Goal: Check status: Check status

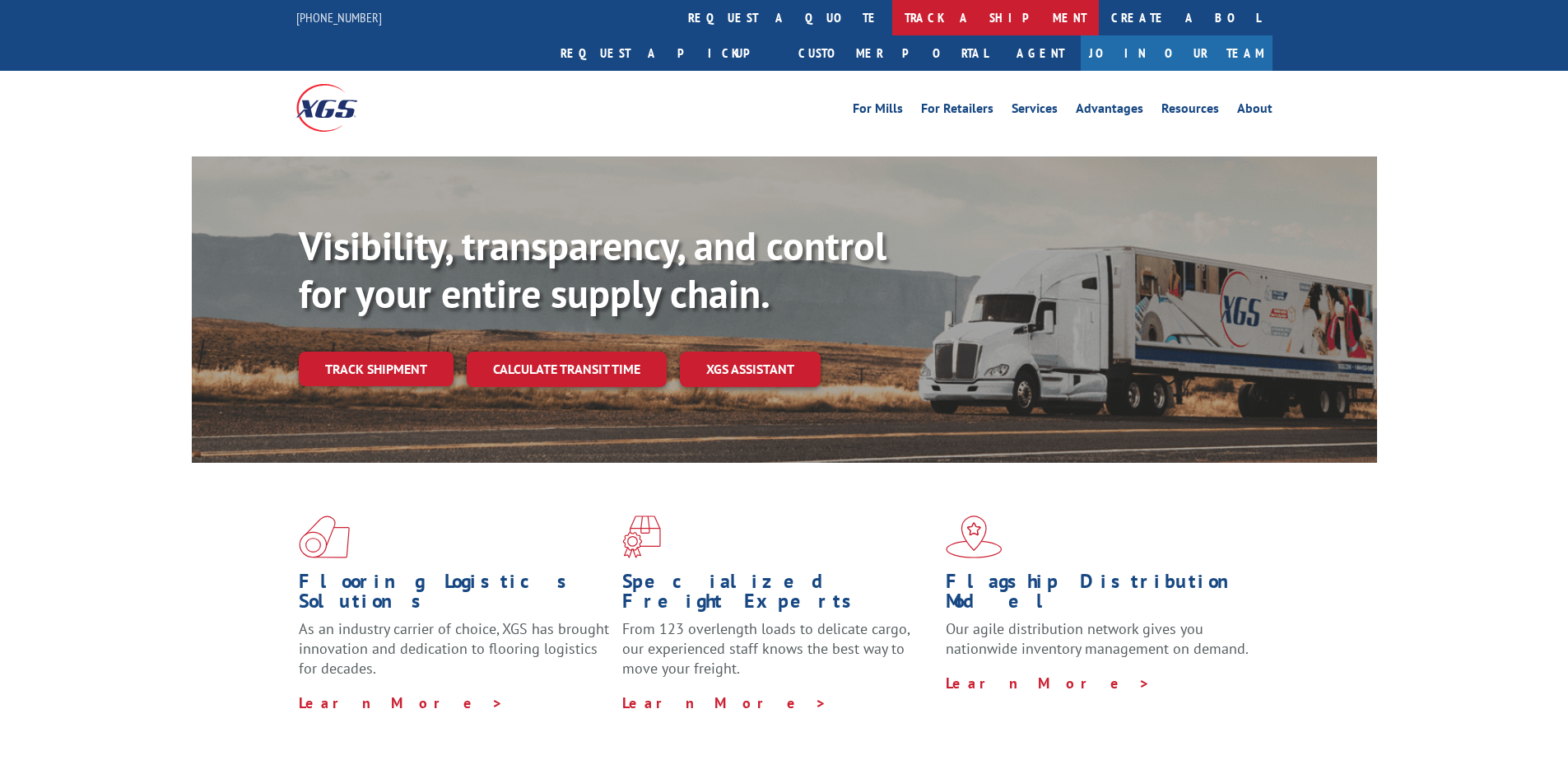
drag, startPoint x: 0, startPoint y: 0, endPoint x: 718, endPoint y: 16, distance: 718.2
click at [892, 16] on link "track a shipment" at bounding box center [996, 17] width 207 height 35
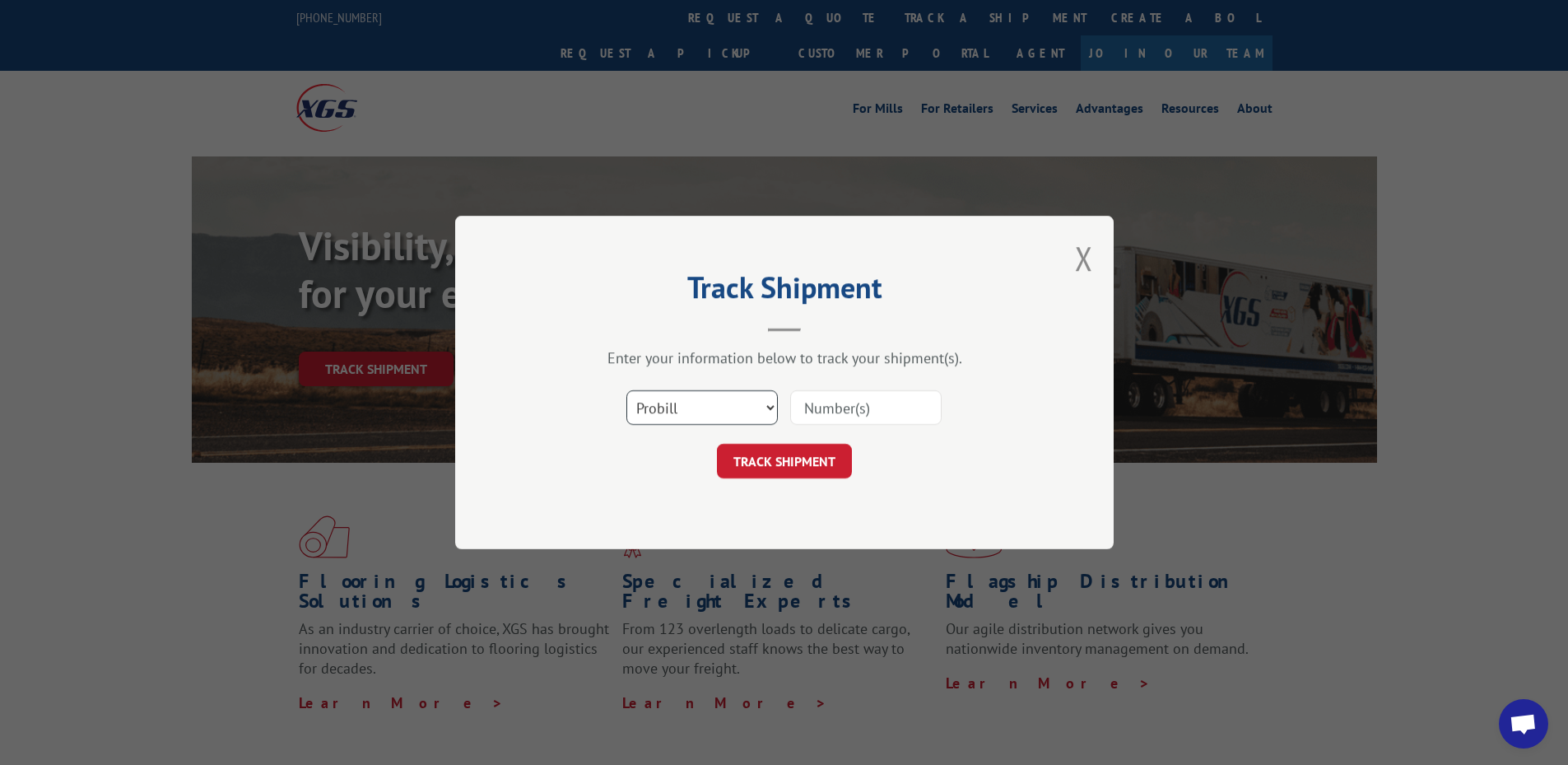
drag, startPoint x: 671, startPoint y: 407, endPoint x: 671, endPoint y: 416, distance: 9.0
click at [671, 407] on select "Select category... Probill BOL PO" at bounding box center [702, 407] width 151 height 34
select select "bol"
click at [626, 390] on select "Select category... Probill BOL PO" at bounding box center [702, 407] width 151 height 34
click at [809, 407] on input at bounding box center [865, 407] width 151 height 34
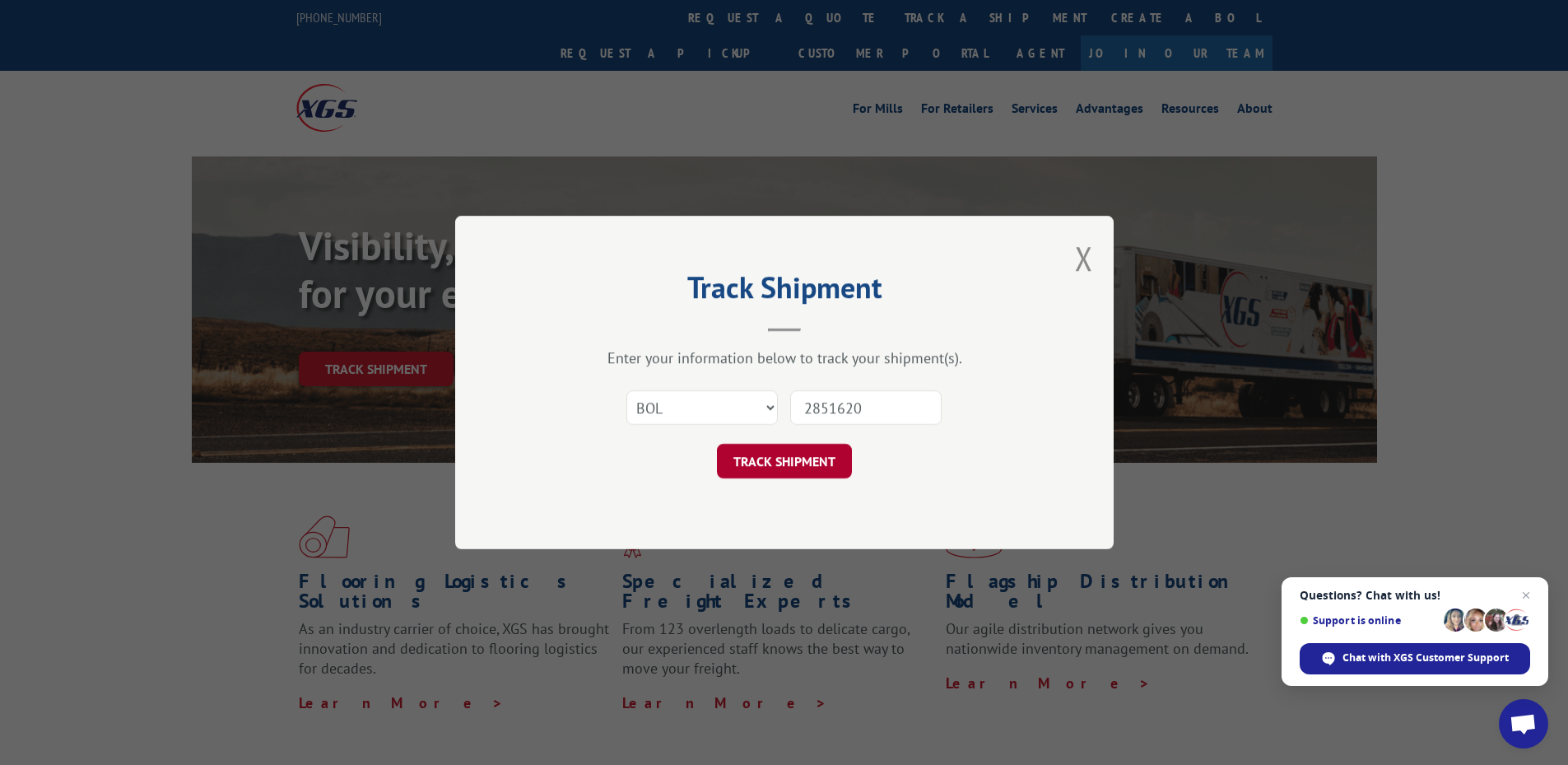
type input "2851620"
click at [835, 463] on button "TRACK SHIPMENT" at bounding box center [784, 461] width 135 height 34
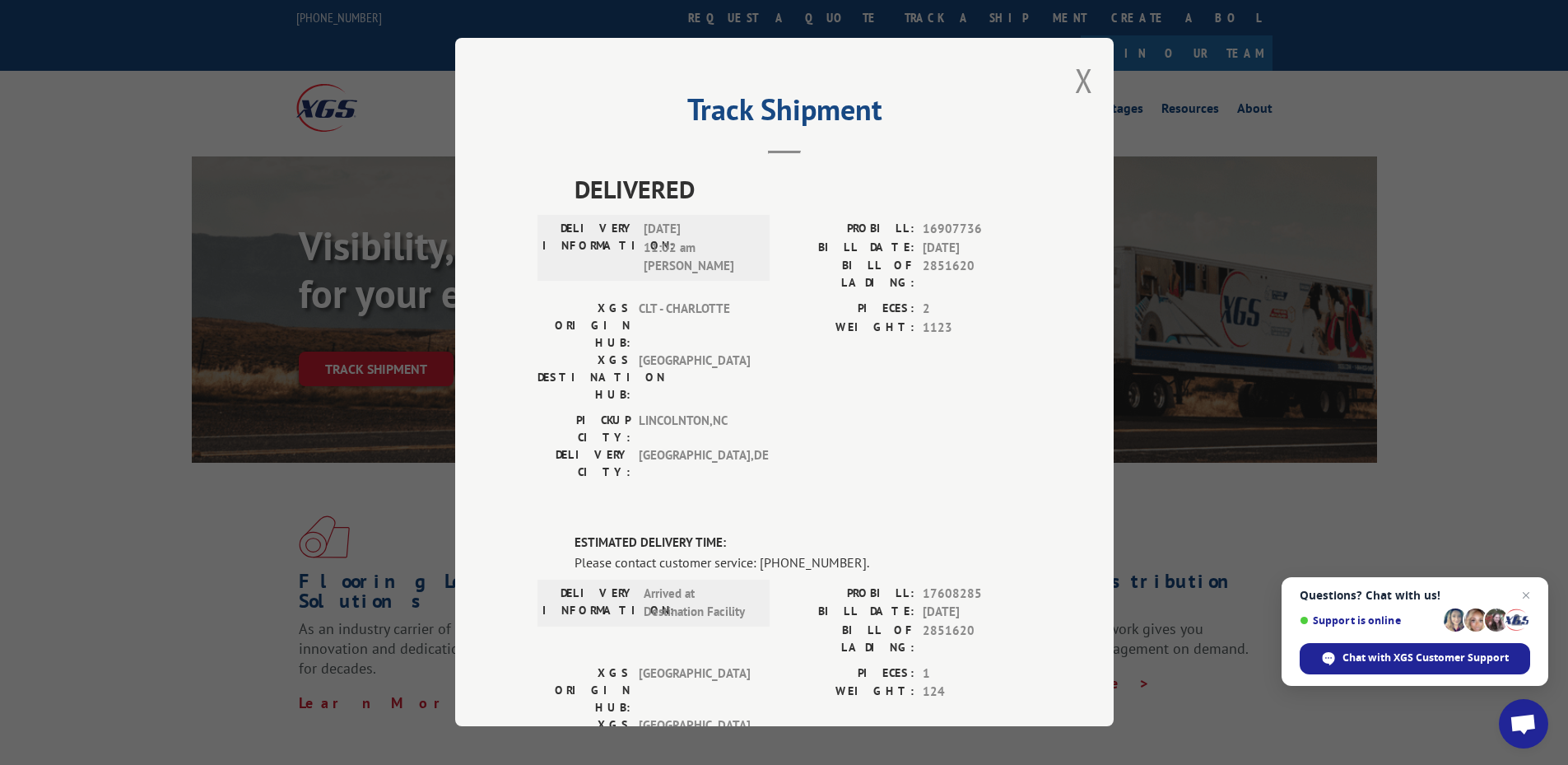
click at [1320, 236] on div "Track Shipment DELIVERED DELIVERY INFORMATION: 04/10/2025 11:02 am Daniel PROBI…" at bounding box center [784, 382] width 1568 height 765
click at [1075, 88] on button "Close modal" at bounding box center [1084, 80] width 18 height 44
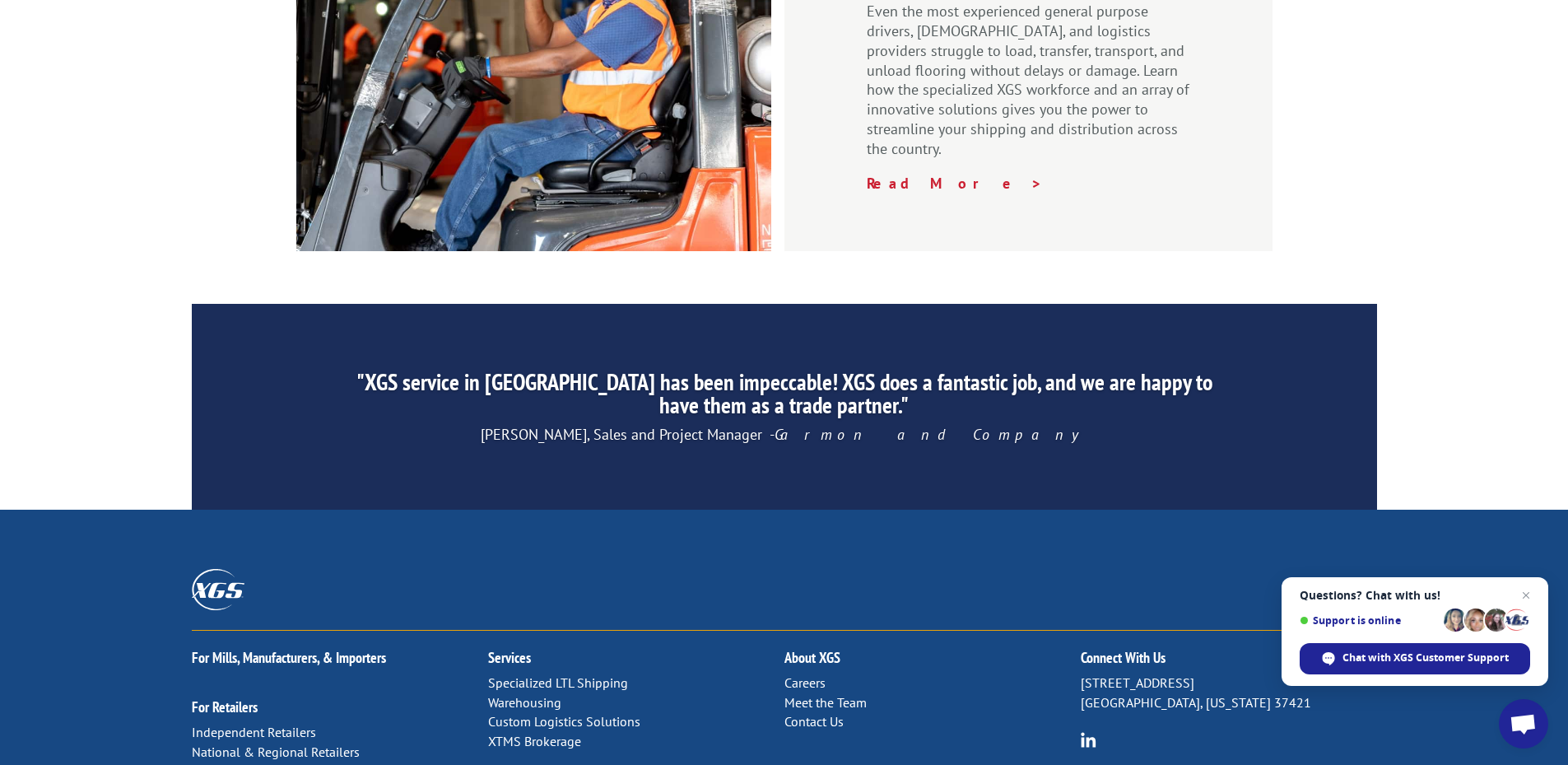
scroll to position [2493, 0]
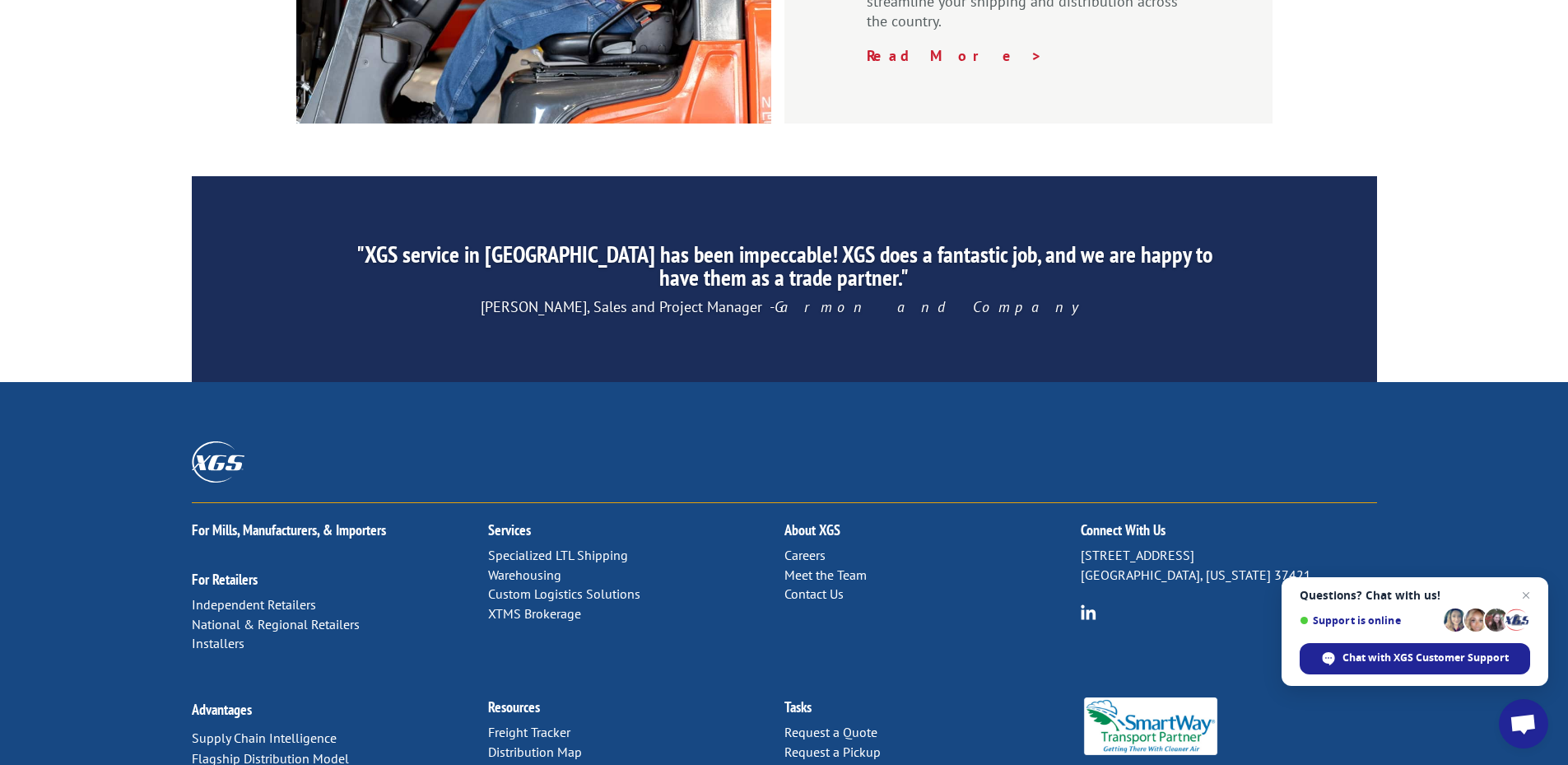
click at [553, 743] on link "Distribution Map" at bounding box center [535, 751] width 94 height 16
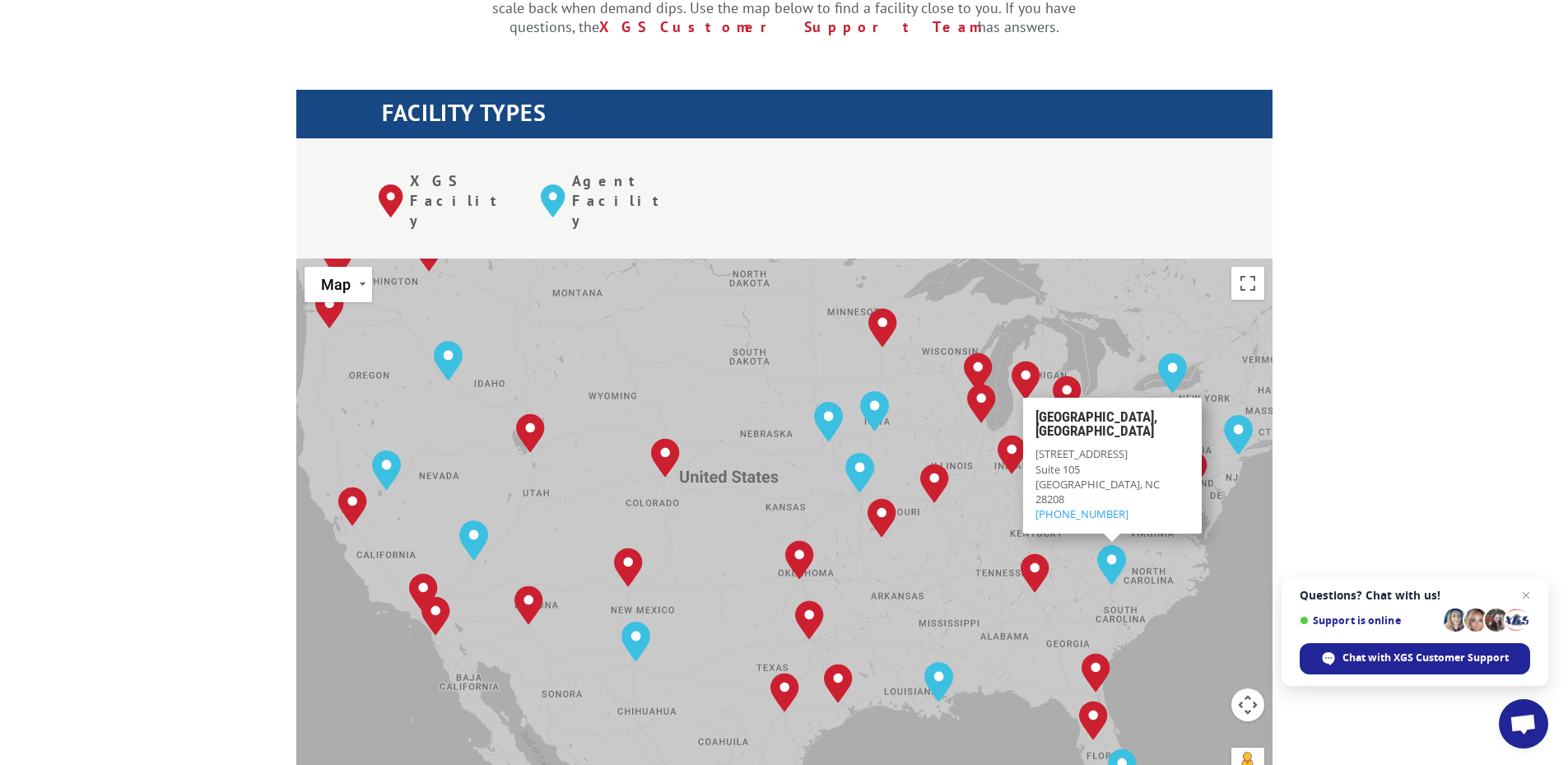
scroll to position [741, 0]
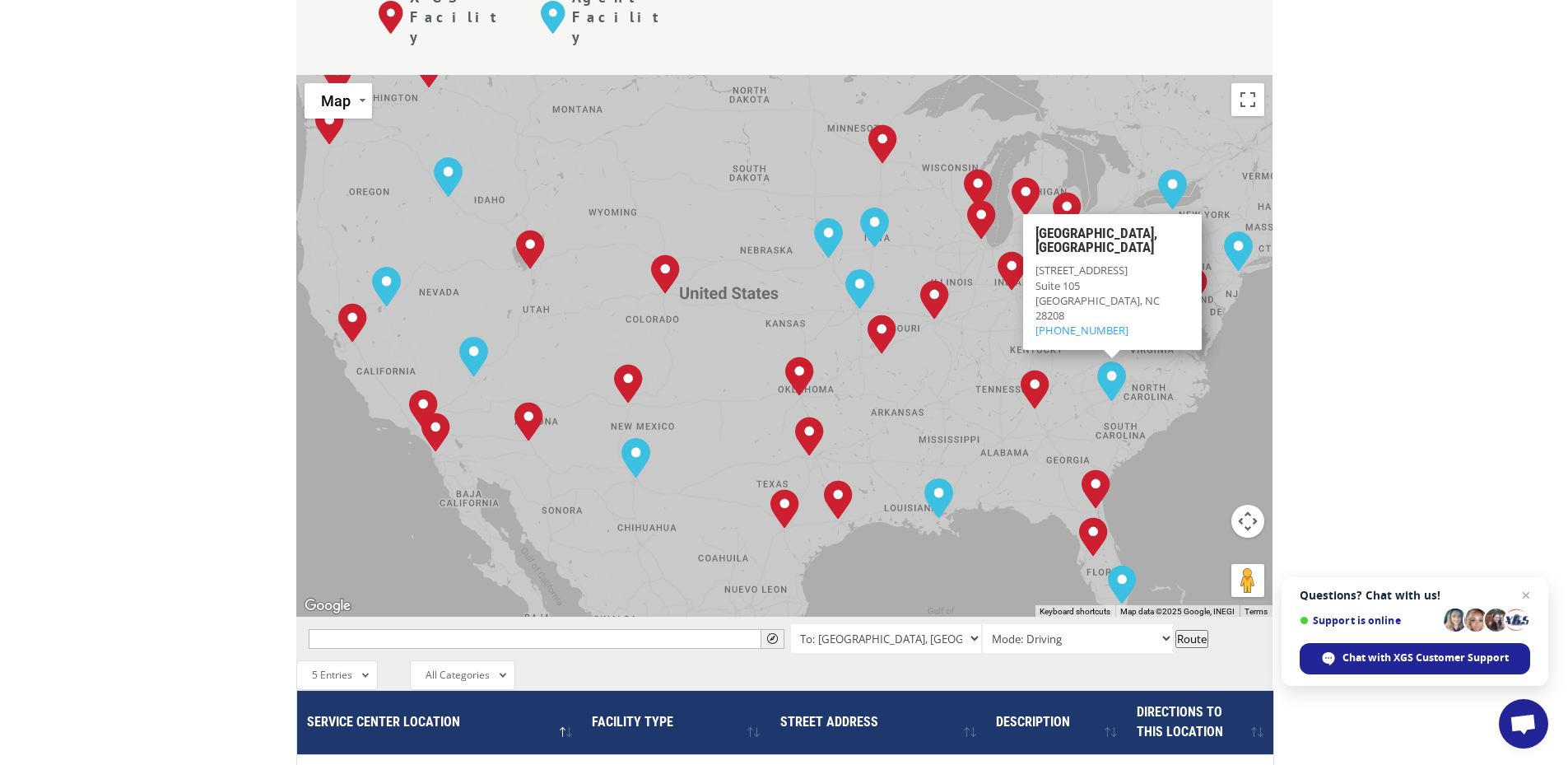
click at [970, 337] on div "[GEOGRAPHIC_DATA], [GEOGRAPHIC_DATA] [GEOGRAPHIC_DATA], [GEOGRAPHIC_DATA] [GEOG…" at bounding box center [784, 346] width 976 height 542
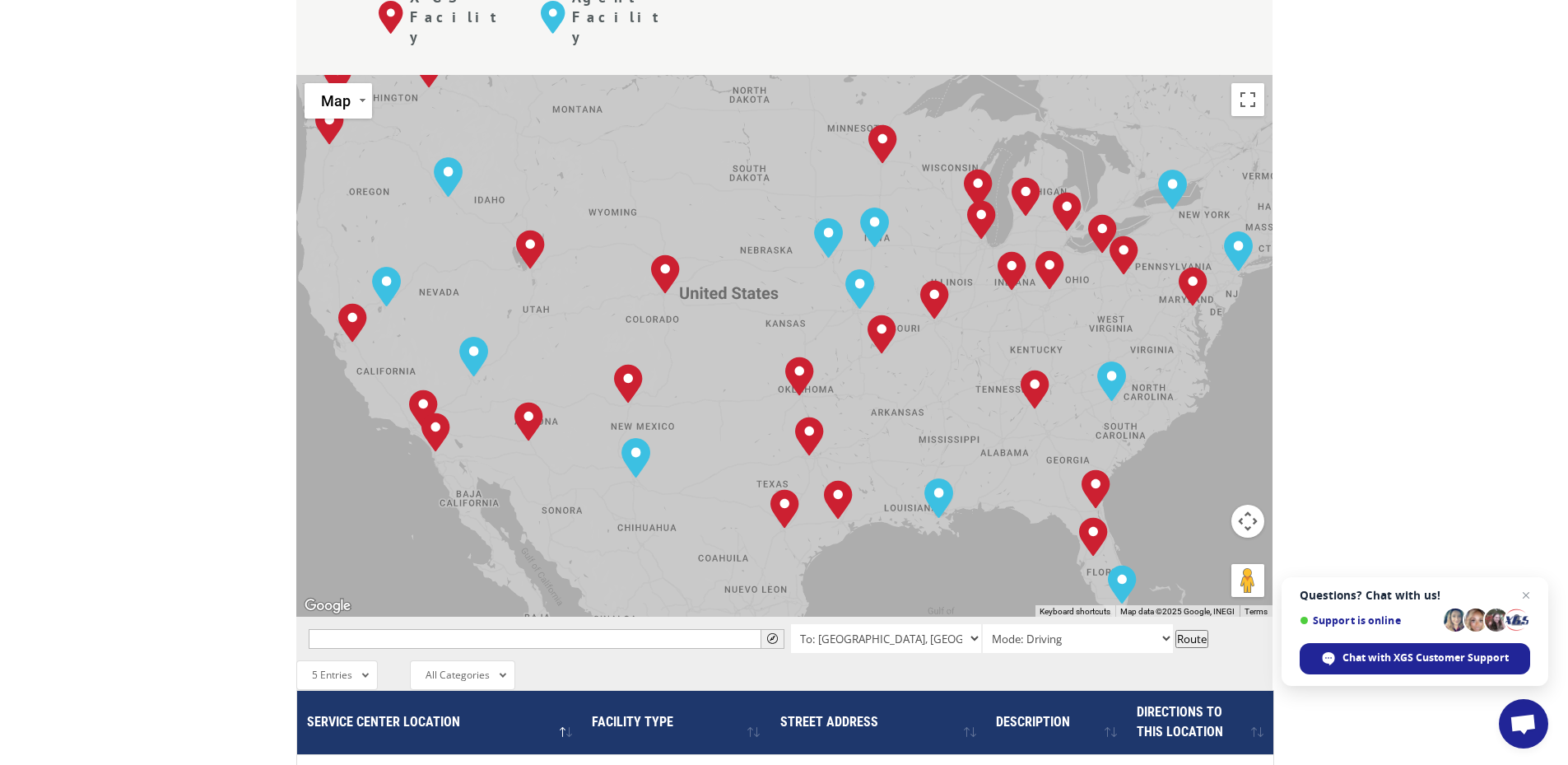
click at [970, 337] on div "[GEOGRAPHIC_DATA], [GEOGRAPHIC_DATA] [GEOGRAPHIC_DATA], [GEOGRAPHIC_DATA] [GEOG…" at bounding box center [784, 346] width 976 height 542
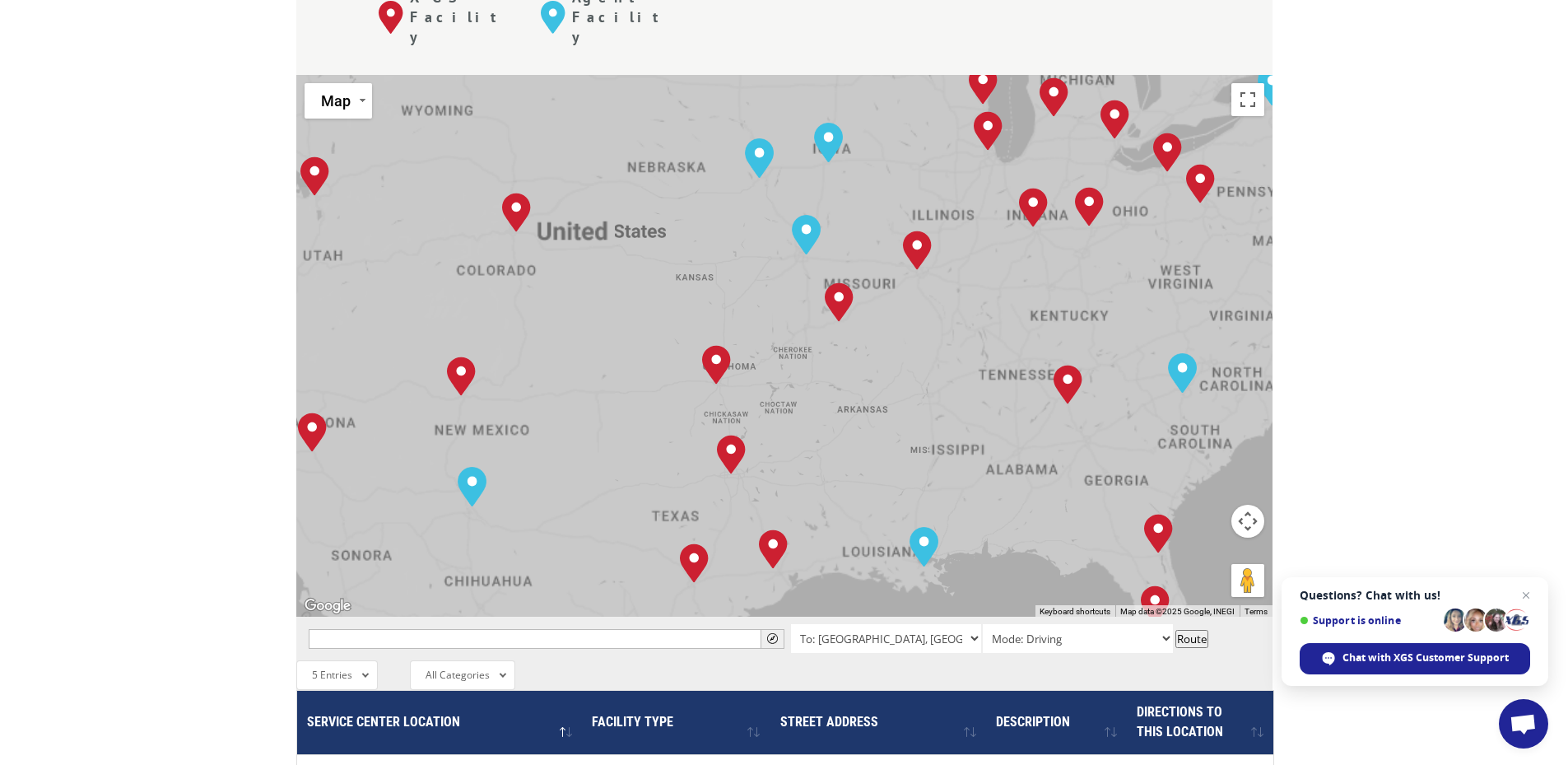
click at [970, 337] on div "[GEOGRAPHIC_DATA], [GEOGRAPHIC_DATA] [GEOGRAPHIC_DATA], [GEOGRAPHIC_DATA] [GEOG…" at bounding box center [784, 346] width 976 height 542
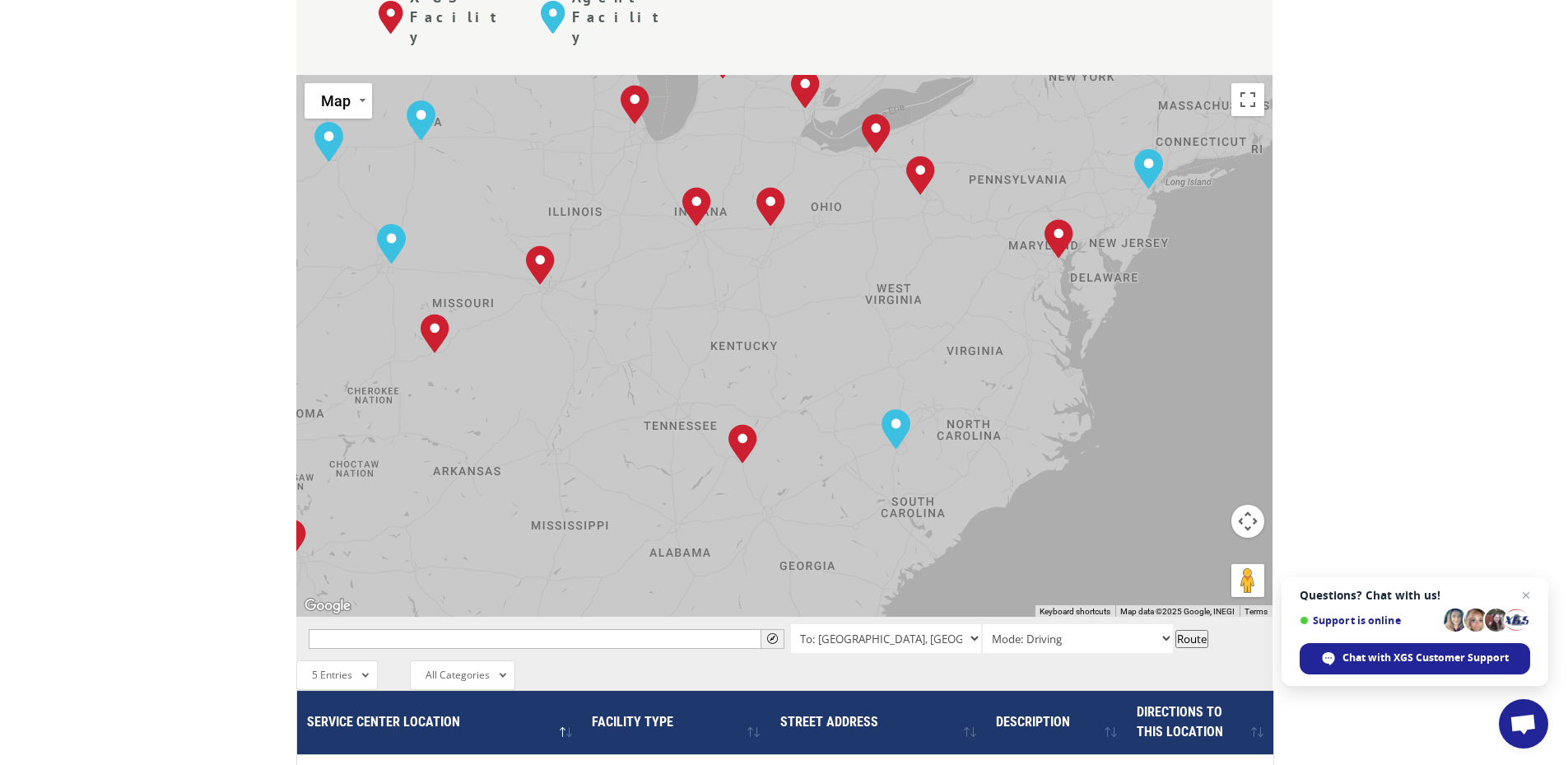
drag, startPoint x: 970, startPoint y: 337, endPoint x: 560, endPoint y: 408, distance: 416.1
click at [561, 408] on div "[GEOGRAPHIC_DATA], [GEOGRAPHIC_DATA] [GEOGRAPHIC_DATA], [GEOGRAPHIC_DATA] [GEOG…" at bounding box center [784, 346] width 976 height 542
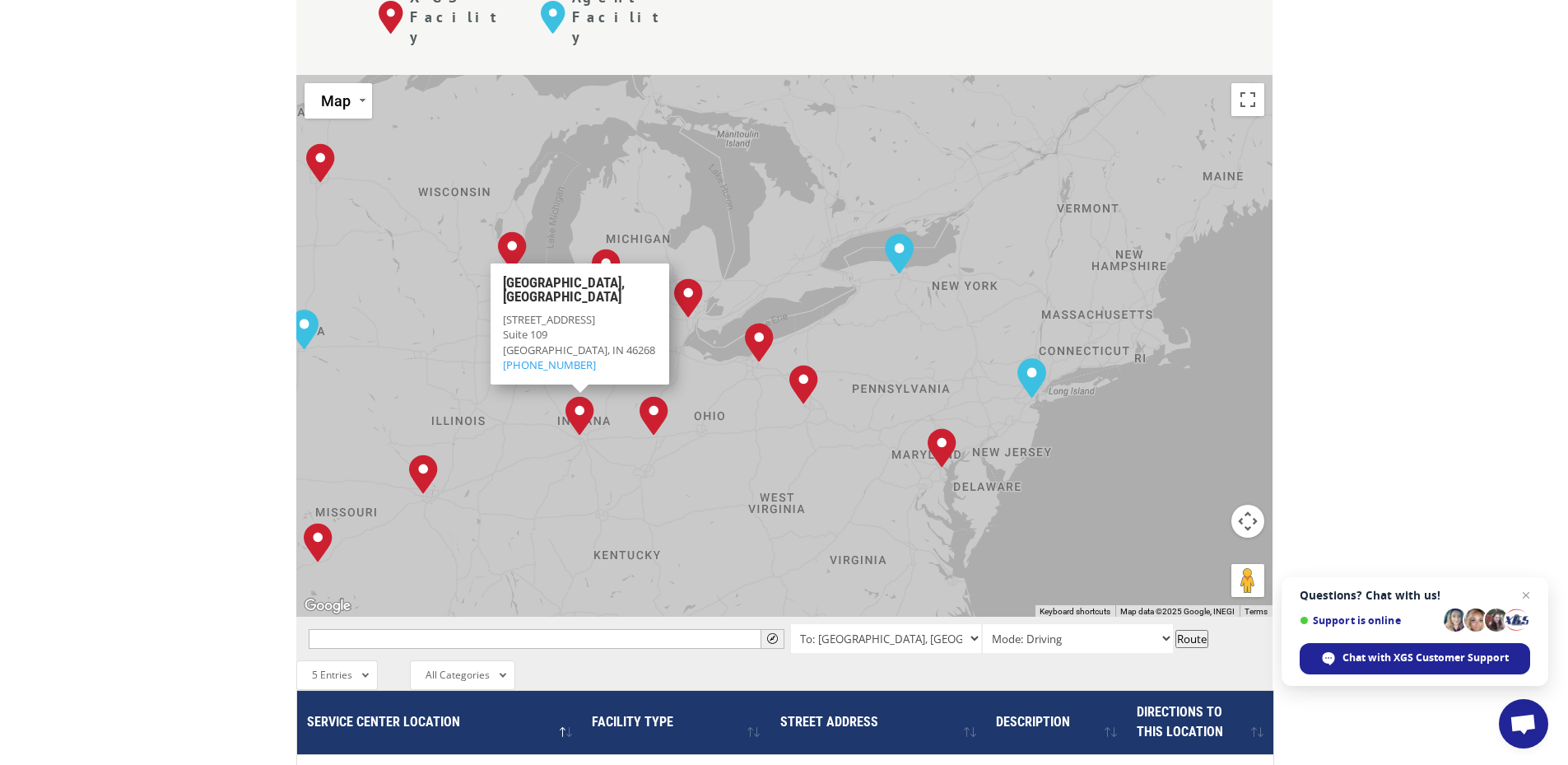
drag, startPoint x: 770, startPoint y: 195, endPoint x: 710, endPoint y: 392, distance: 205.9
click at [710, 392] on div "[GEOGRAPHIC_DATA], [GEOGRAPHIC_DATA] [GEOGRAPHIC_DATA], [GEOGRAPHIC_DATA] [GEOG…" at bounding box center [784, 346] width 976 height 542
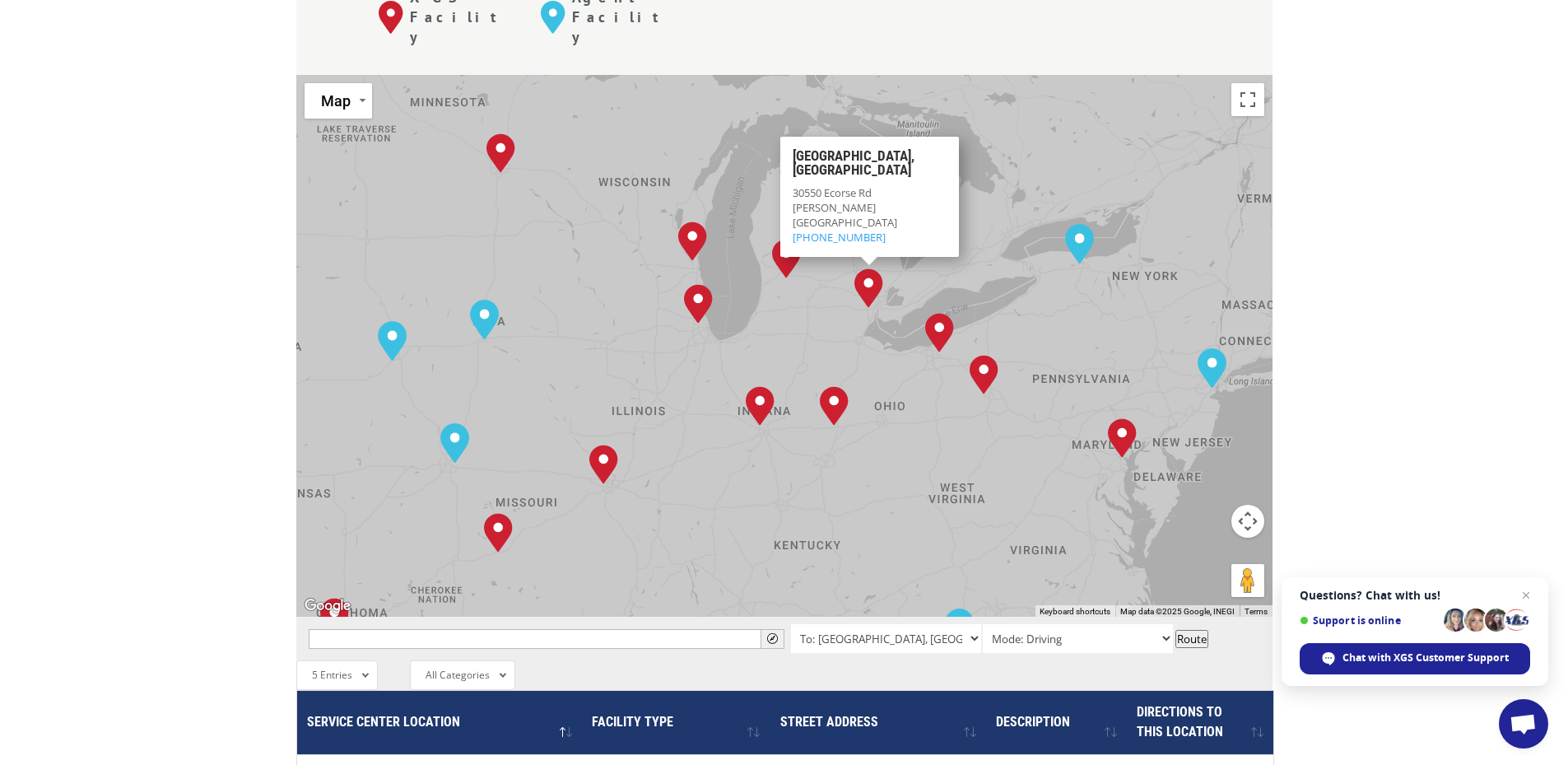
drag, startPoint x: 642, startPoint y: 255, endPoint x: 826, endPoint y: 238, distance: 184.8
click at [826, 238] on div "[GEOGRAPHIC_DATA], [GEOGRAPHIC_DATA] [GEOGRAPHIC_DATA], [GEOGRAPHIC_DATA] [GEOG…" at bounding box center [784, 346] width 976 height 542
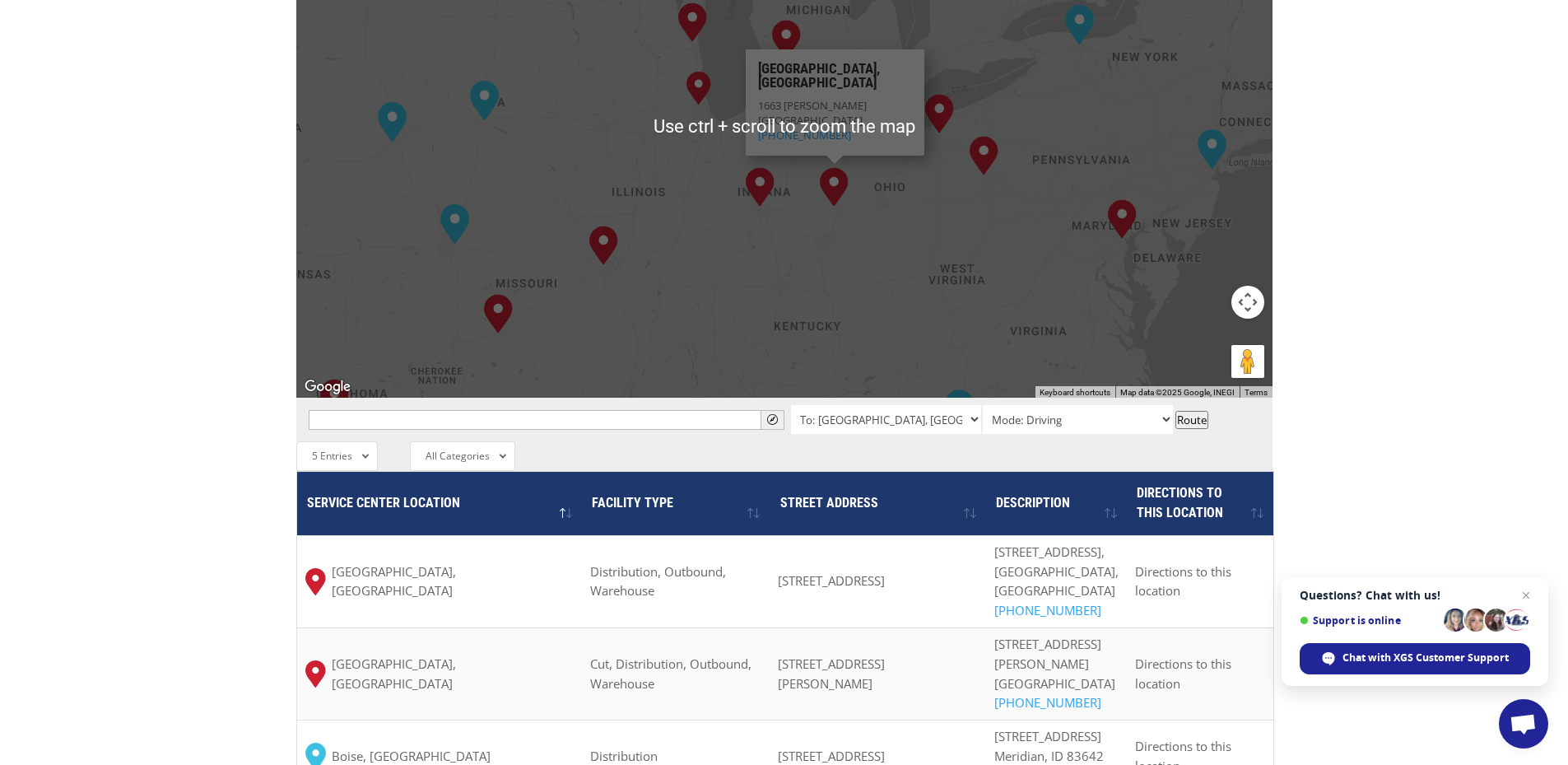
scroll to position [988, 0]
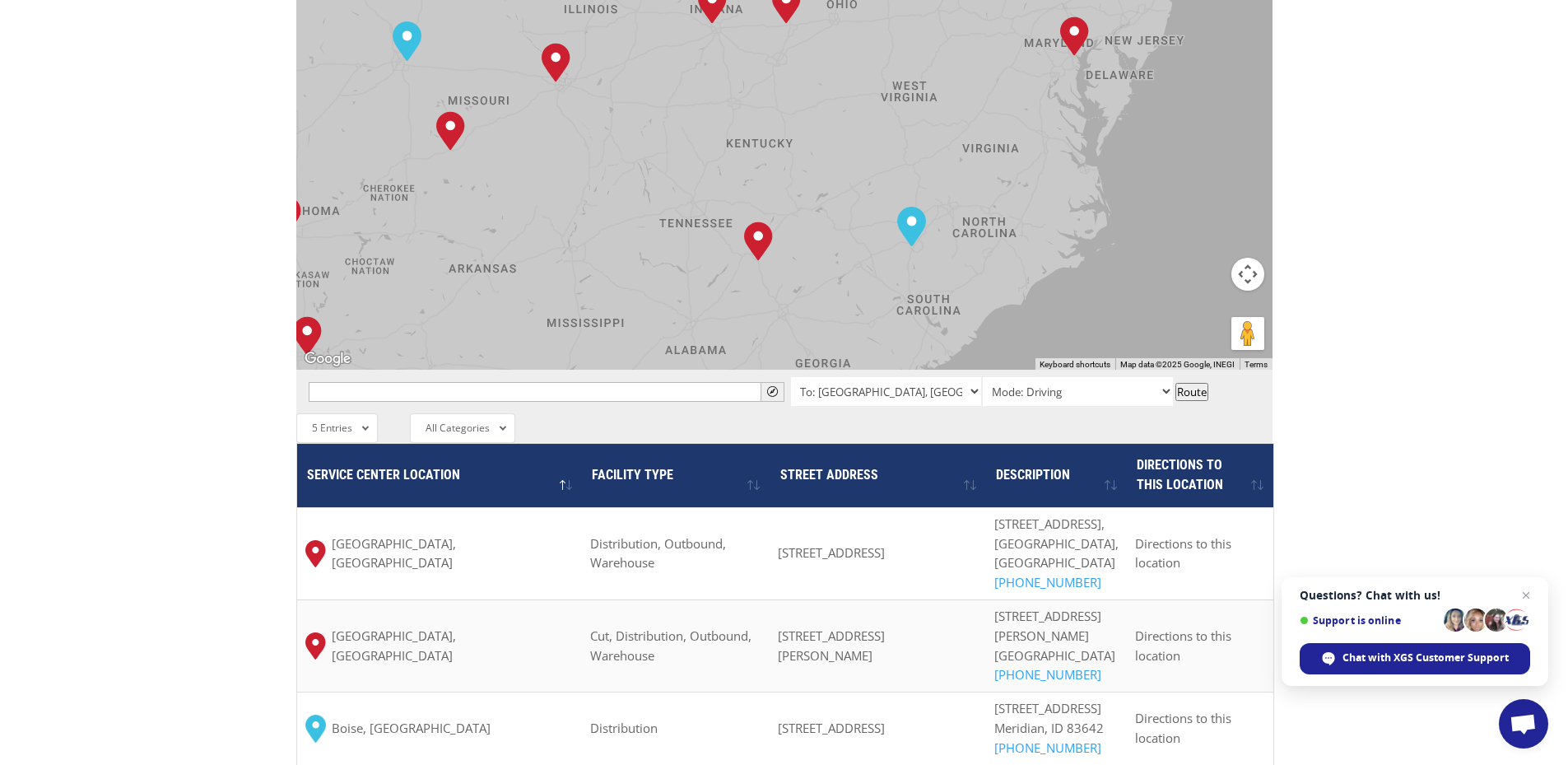
drag, startPoint x: 1045, startPoint y: 219, endPoint x: 1022, endPoint y: 80, distance: 140.9
click at [1019, 73] on div "[GEOGRAPHIC_DATA], [GEOGRAPHIC_DATA] [GEOGRAPHIC_DATA], [GEOGRAPHIC_DATA] [GEOG…" at bounding box center [784, 99] width 976 height 542
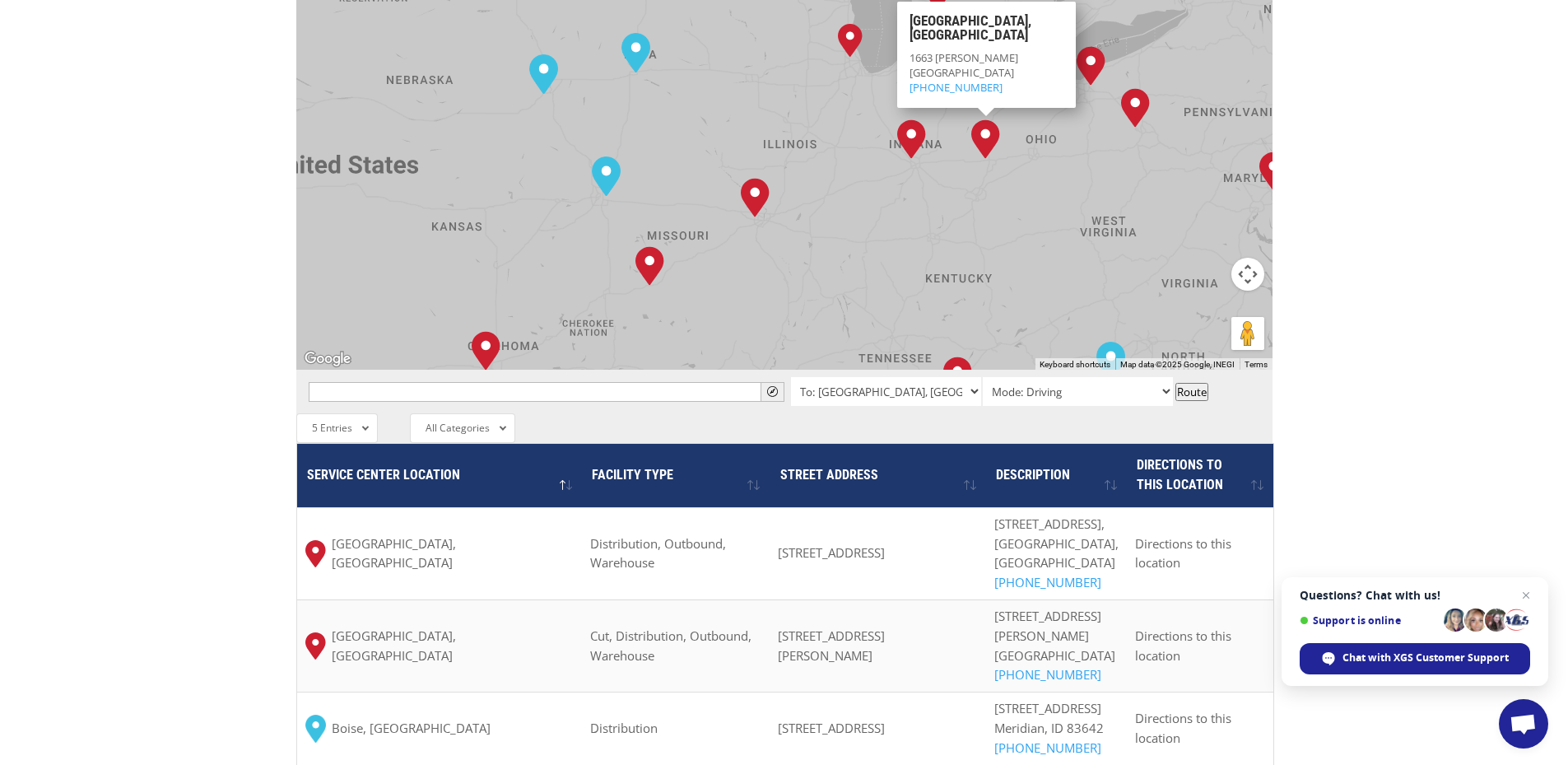
drag, startPoint x: 848, startPoint y: 161, endPoint x: 1022, endPoint y: 308, distance: 227.8
click at [1022, 308] on div "To navigate the map with touch gestures double-tap and hold your finger on the …" at bounding box center [784, 423] width 976 height 1192
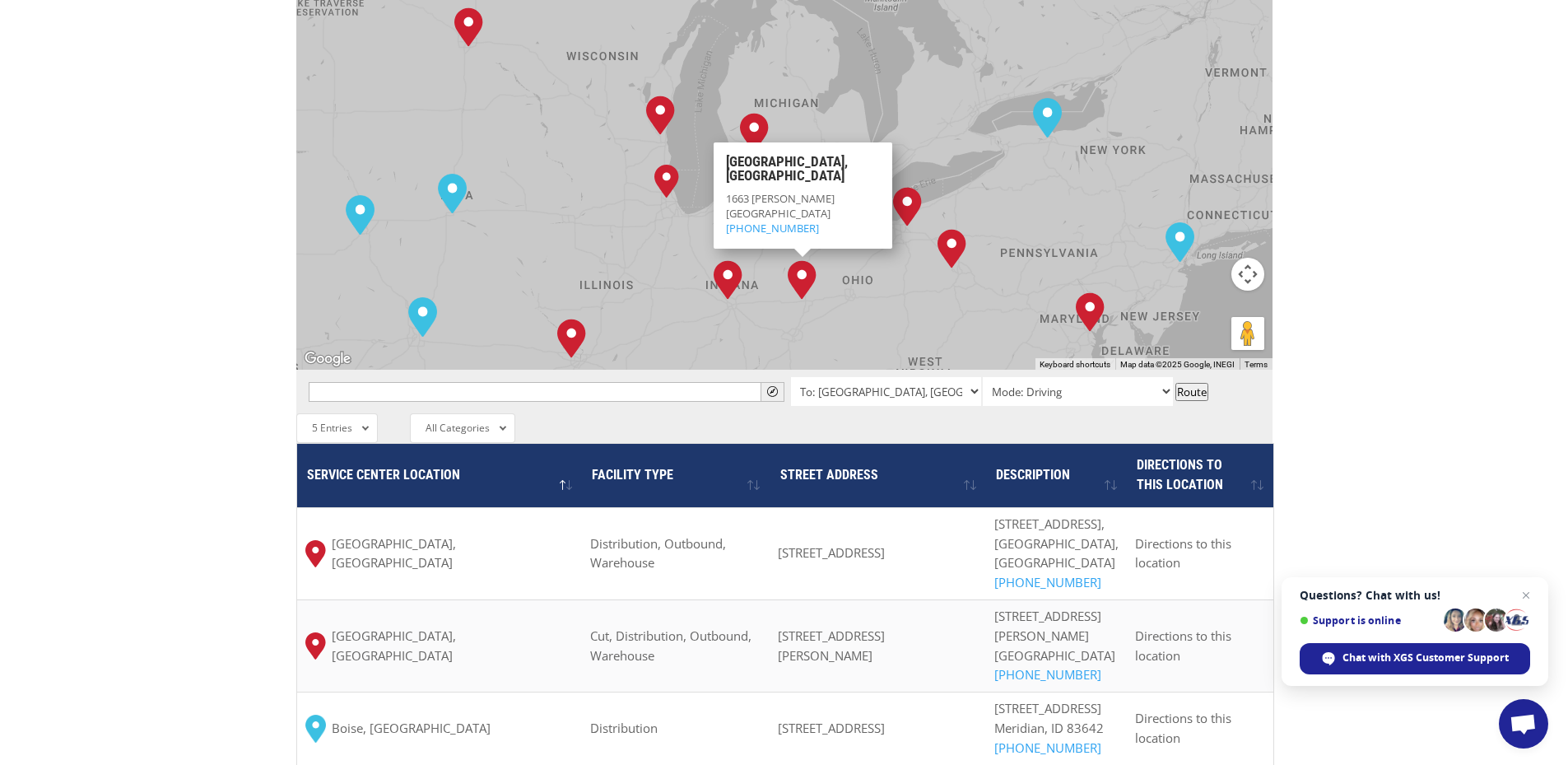
drag, startPoint x: 992, startPoint y: 157, endPoint x: 774, endPoint y: 346, distance: 288.5
click at [774, 346] on div "To navigate the map with touch gestures double-tap and hold your finger on the …" at bounding box center [784, 423] width 976 height 1192
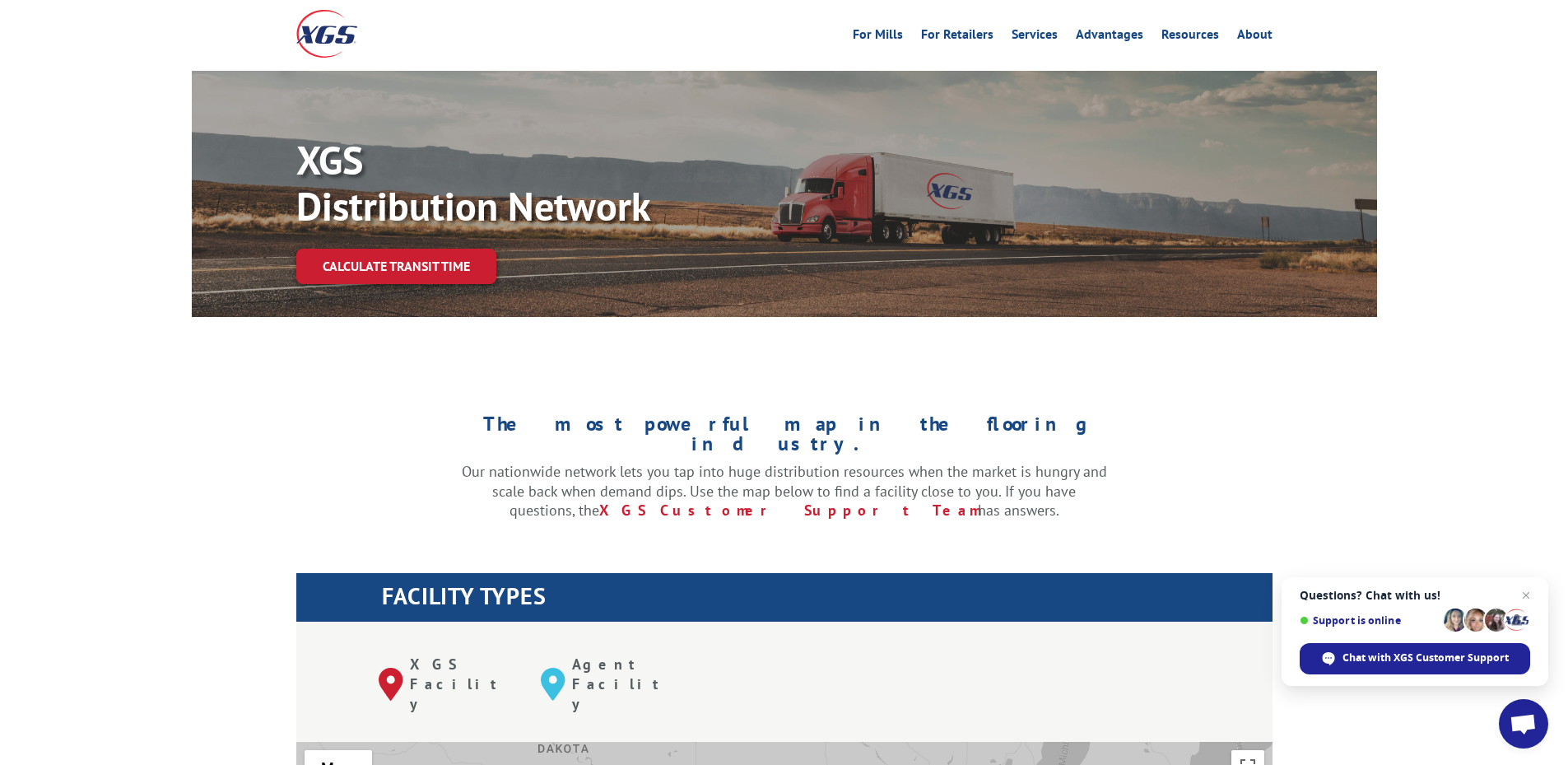
scroll to position [0, 0]
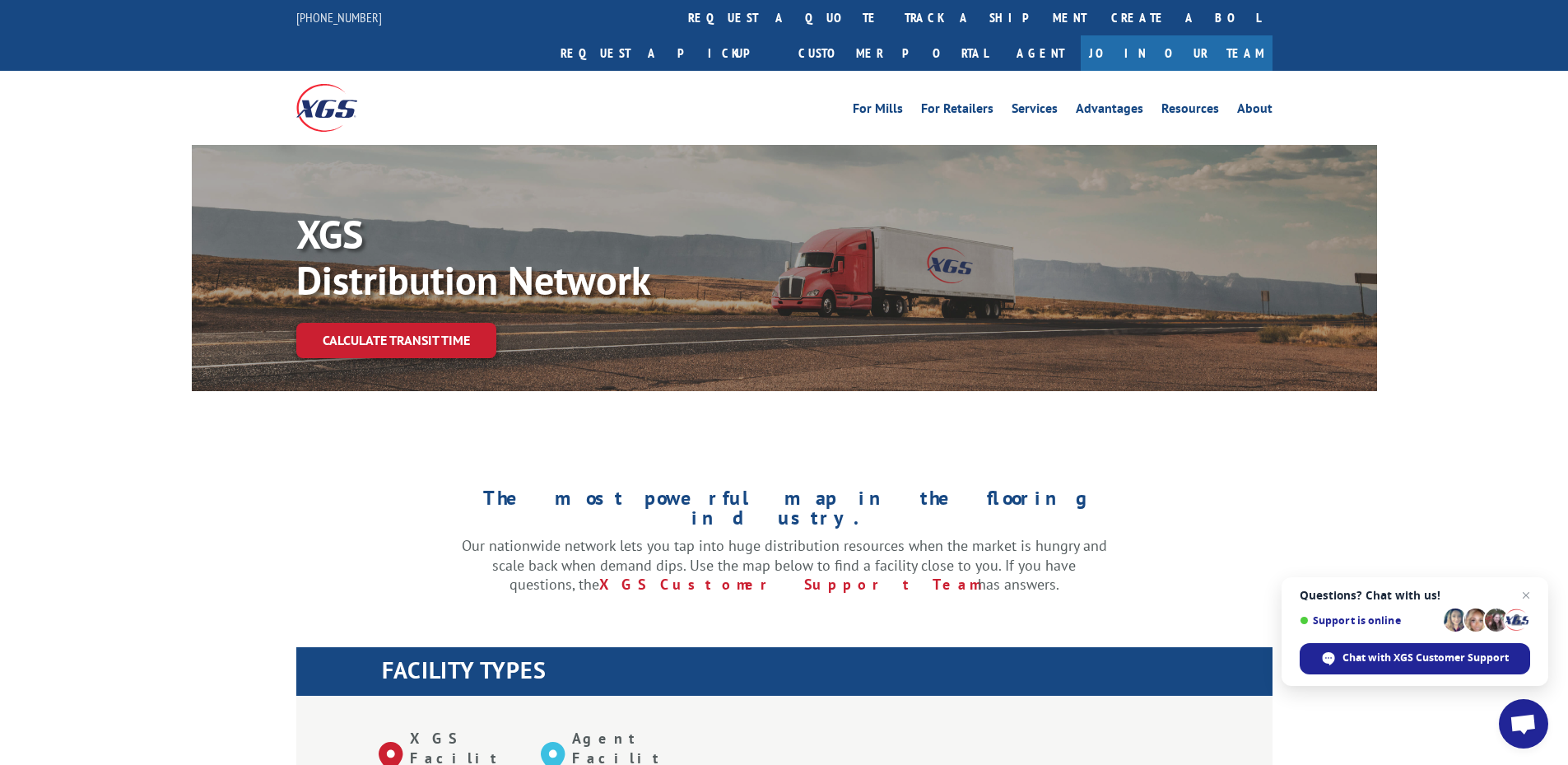
drag, startPoint x: 780, startPoint y: 3, endPoint x: 764, endPoint y: 29, distance: 30.5
click at [892, 3] on link "track a shipment" at bounding box center [996, 17] width 207 height 35
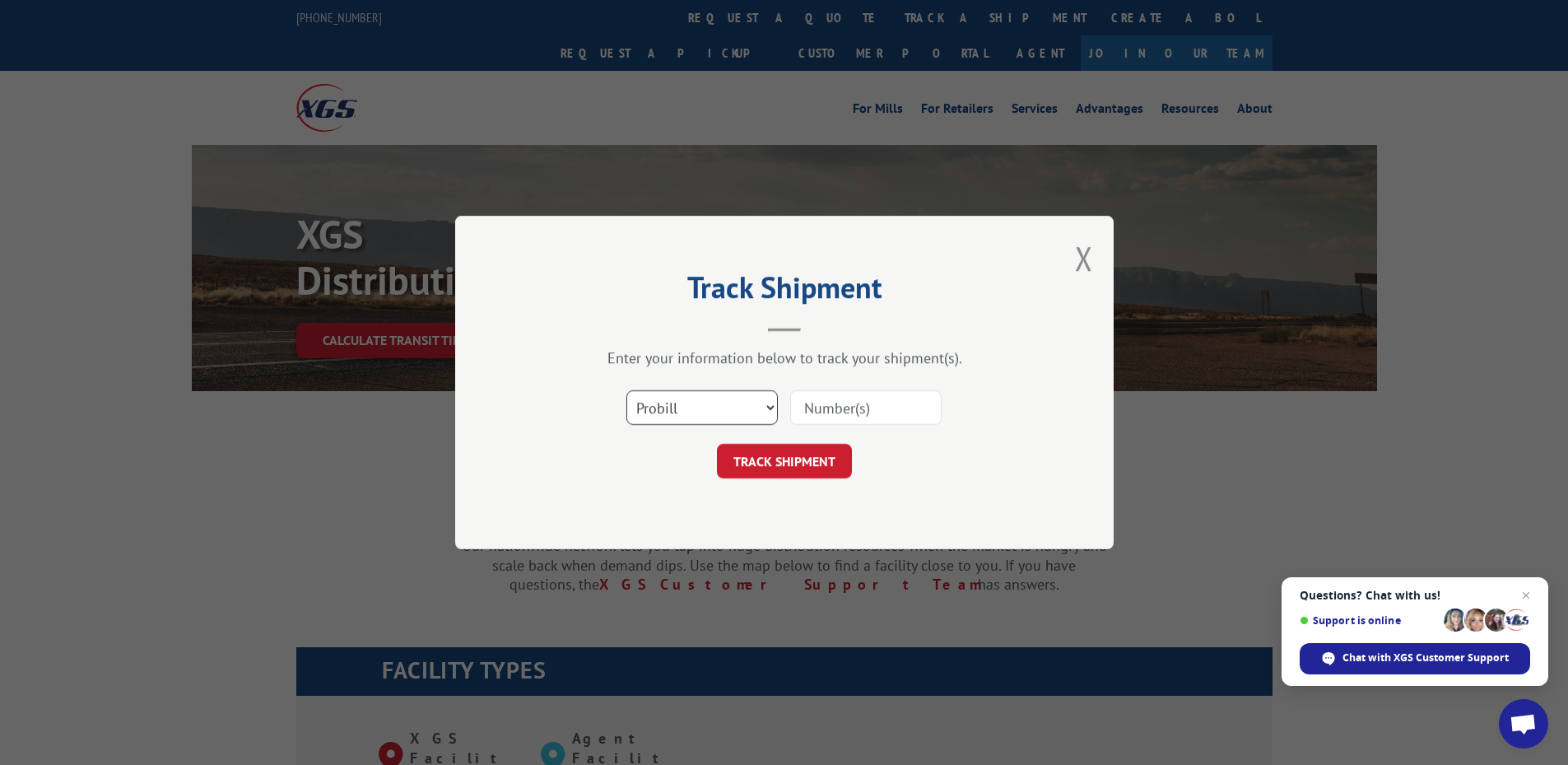
click at [733, 408] on select "Select category... Probill BOL PO" at bounding box center [702, 407] width 151 height 34
select select "bol"
click at [626, 390] on select "Select category... Probill BOL PO" at bounding box center [702, 407] width 151 height 34
click at [838, 399] on input at bounding box center [865, 407] width 151 height 34
type input "2850648"
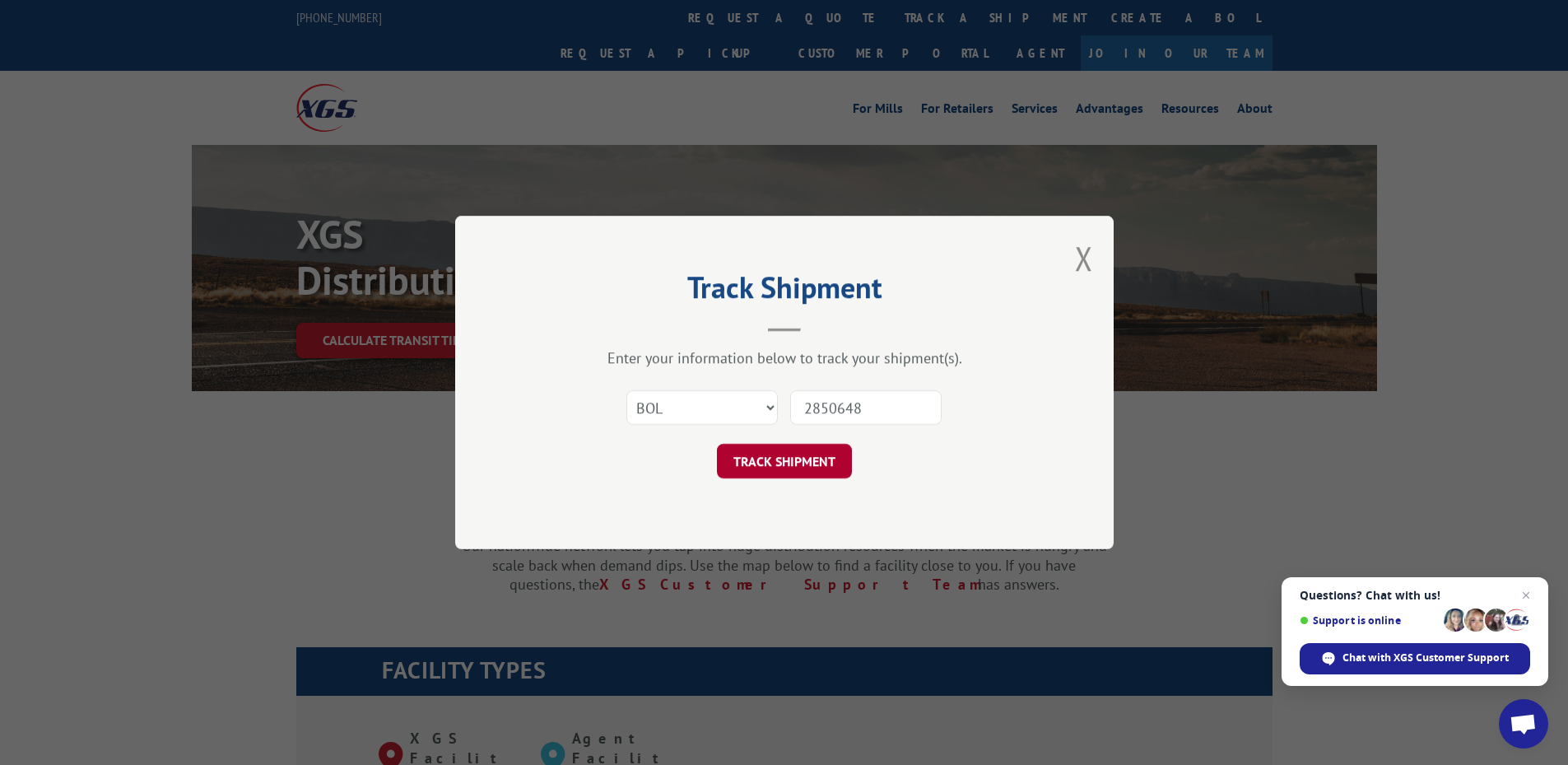
click at [818, 455] on button "TRACK SHIPMENT" at bounding box center [784, 461] width 135 height 34
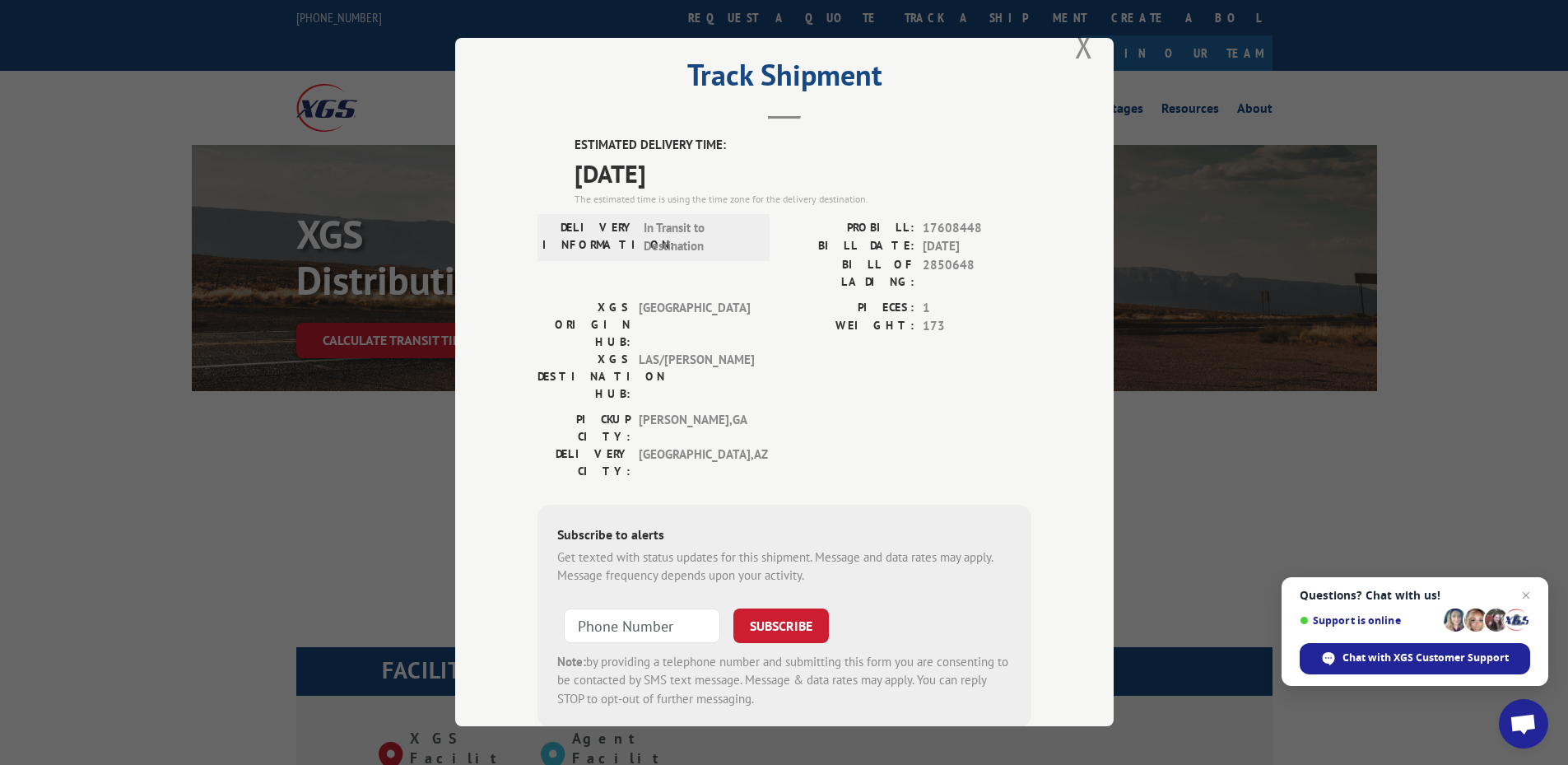
scroll to position [53, 0]
